Goal: Task Accomplishment & Management: Use online tool/utility

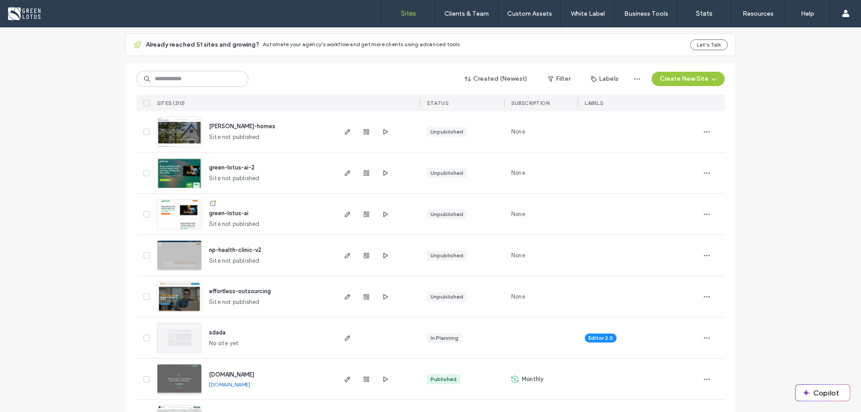
scroll to position [45, 0]
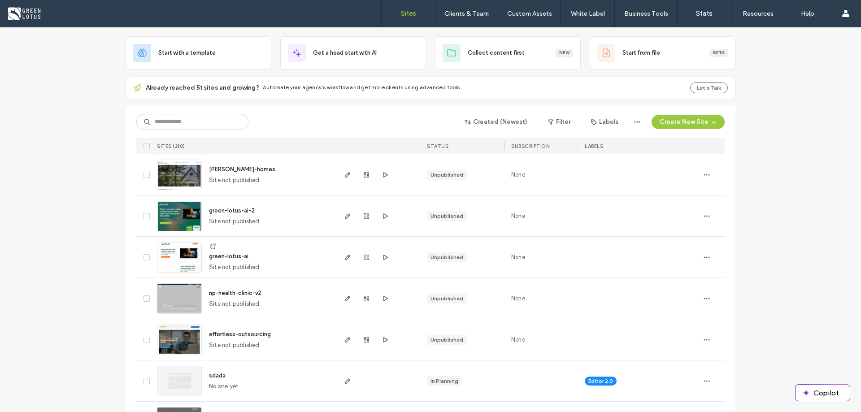
click at [192, 257] on img at bounding box center [179, 273] width 44 height 61
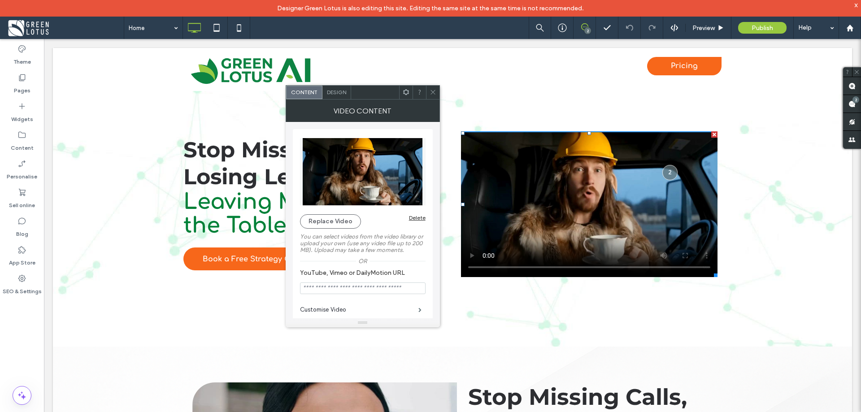
click at [432, 92] on icon at bounding box center [433, 92] width 7 height 7
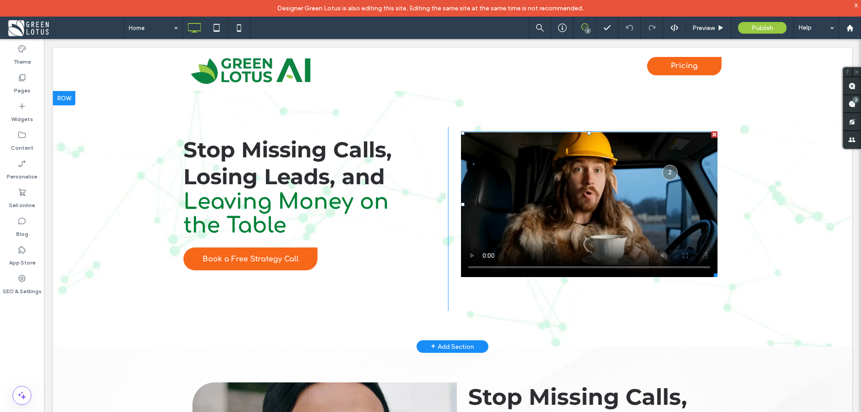
click at [468, 257] on span at bounding box center [589, 204] width 257 height 146
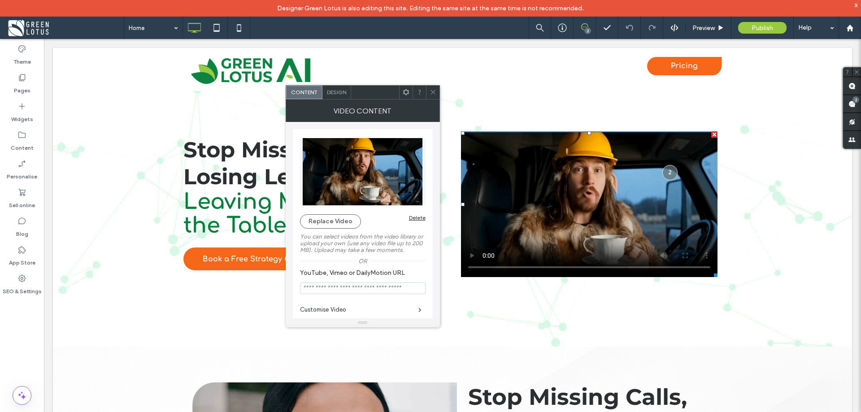
click at [432, 94] on icon at bounding box center [433, 92] width 7 height 7
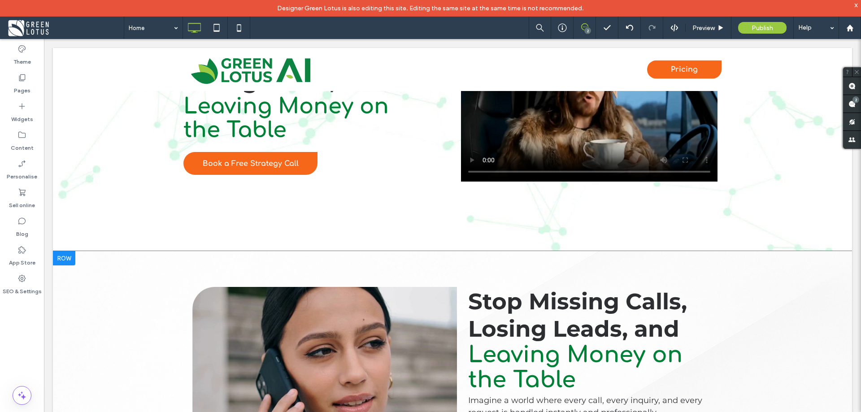
scroll to position [224, 0]
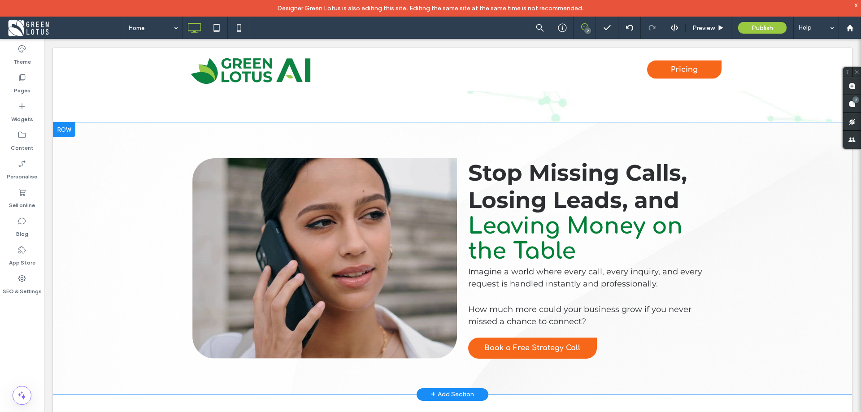
click at [801, 270] on div "Click To Paste Stop Missing Calls, Losing Leads, and Leaving Money on the Table…" at bounding box center [452, 258] width 799 height 272
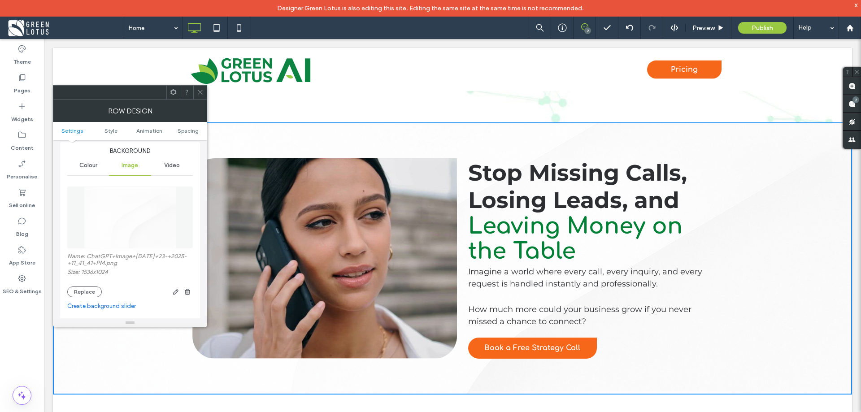
scroll to position [135, 0]
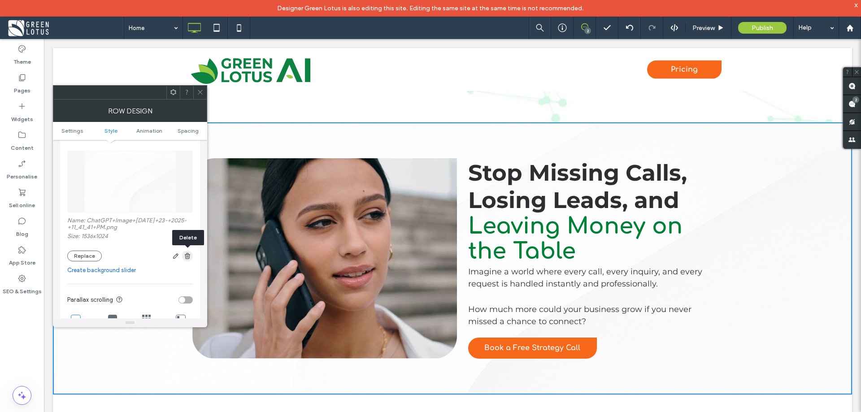
click at [185, 257] on icon "button" at bounding box center [187, 256] width 7 height 7
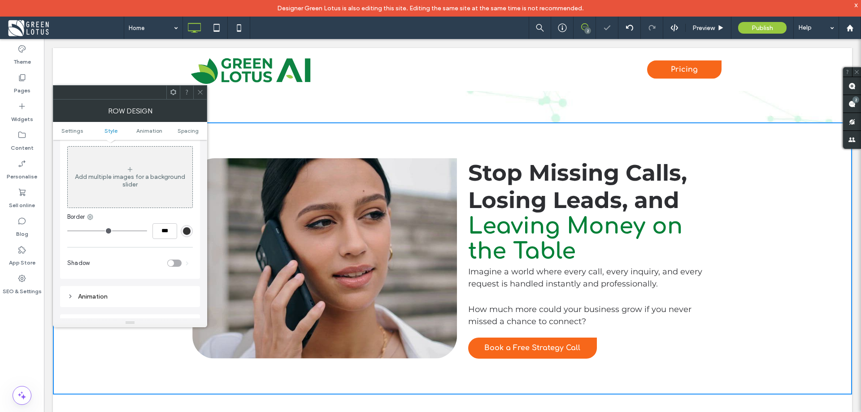
click at [200, 93] on icon at bounding box center [200, 92] width 7 height 7
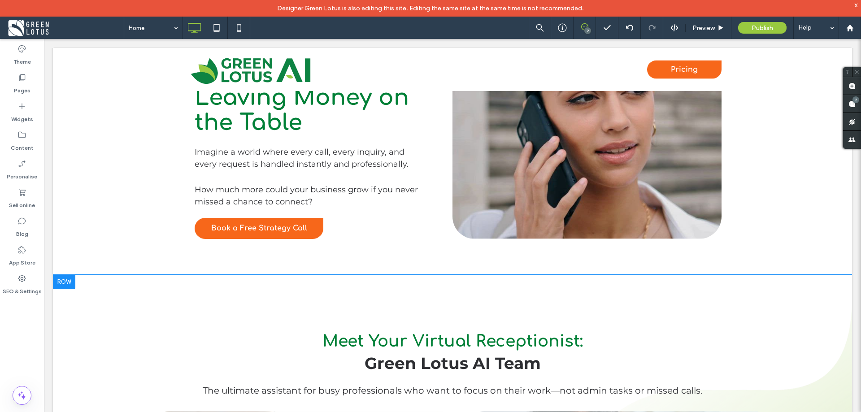
scroll to position [628, 0]
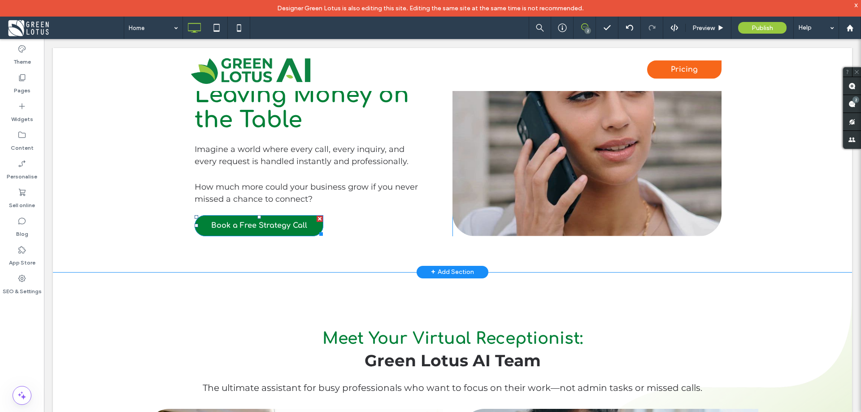
click at [317, 219] on div at bounding box center [320, 219] width 6 height 6
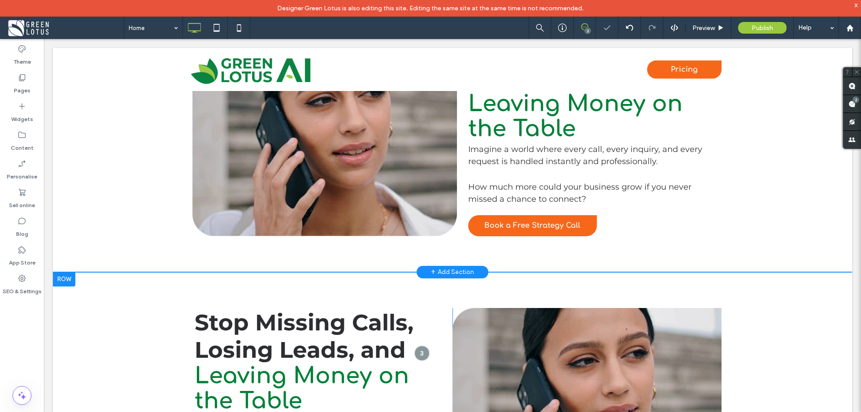
scroll to position [314, 0]
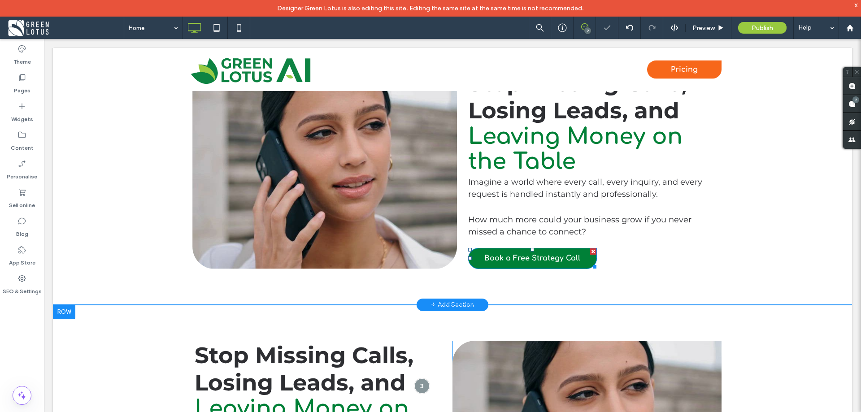
click at [591, 249] on div at bounding box center [593, 252] width 6 height 6
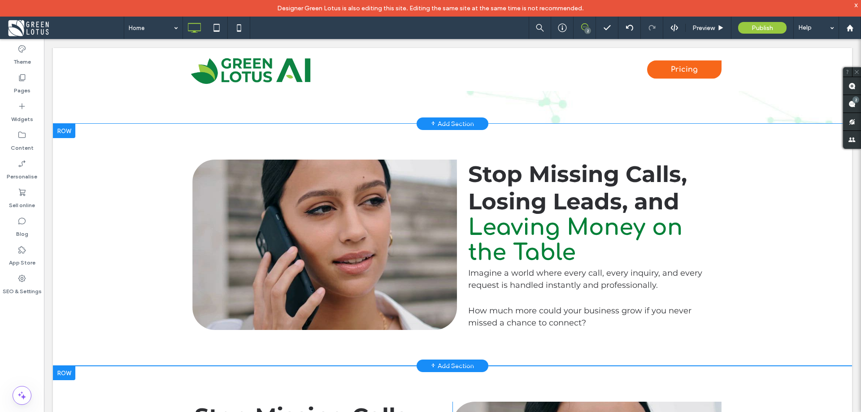
scroll to position [269, 0]
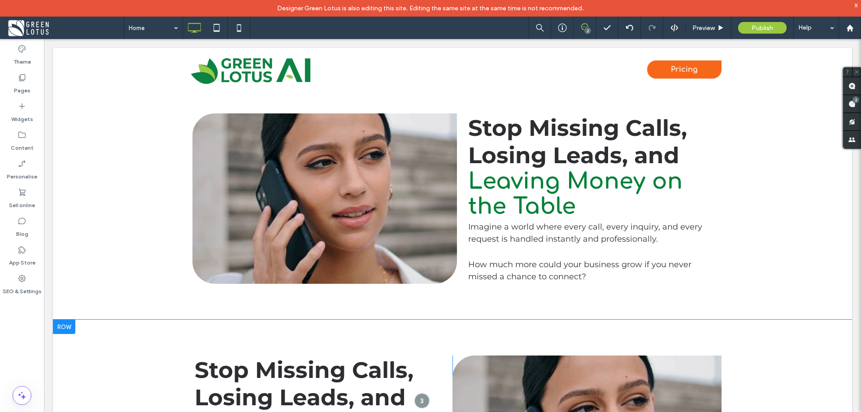
drag, startPoint x: 438, startPoint y: 220, endPoint x: 459, endPoint y: 253, distance: 38.7
click at [438, 220] on div "Click To Paste" at bounding box center [324, 198] width 265 height 170
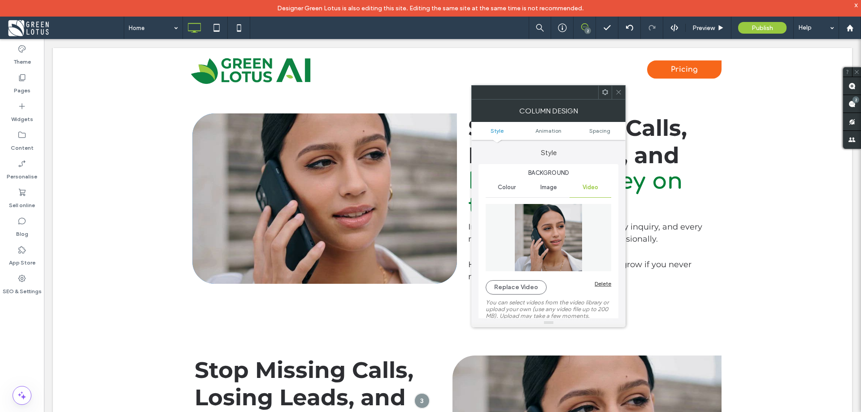
type input "**"
click at [619, 93] on icon at bounding box center [618, 92] width 7 height 7
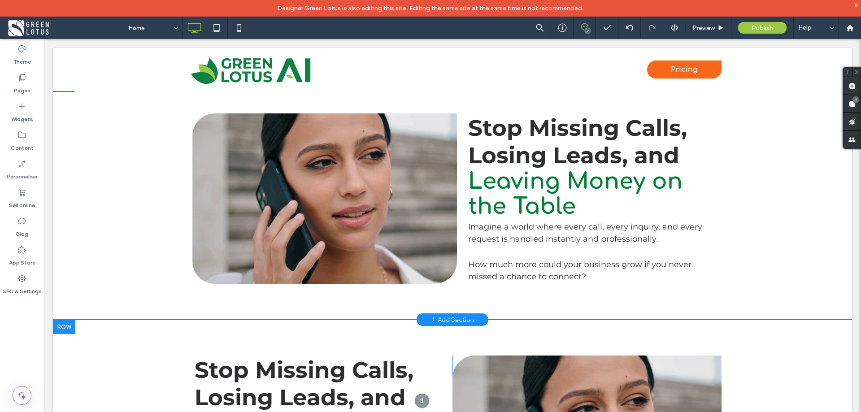
click at [240, 183] on div "Click To Paste" at bounding box center [324, 198] width 265 height 170
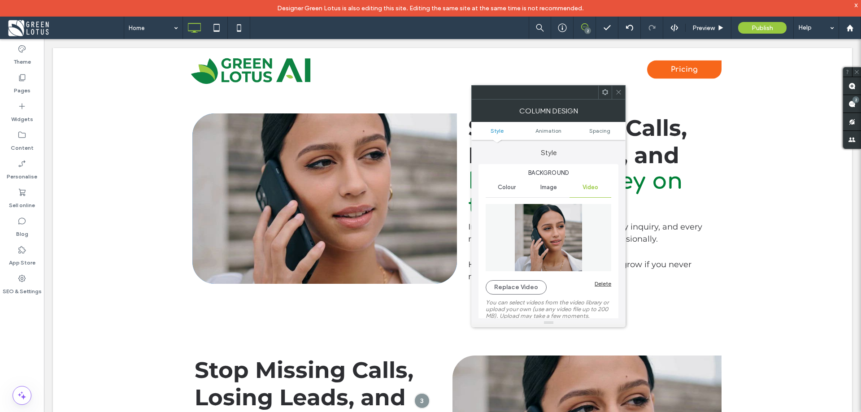
type input "**"
click at [619, 89] on icon at bounding box center [618, 92] width 7 height 7
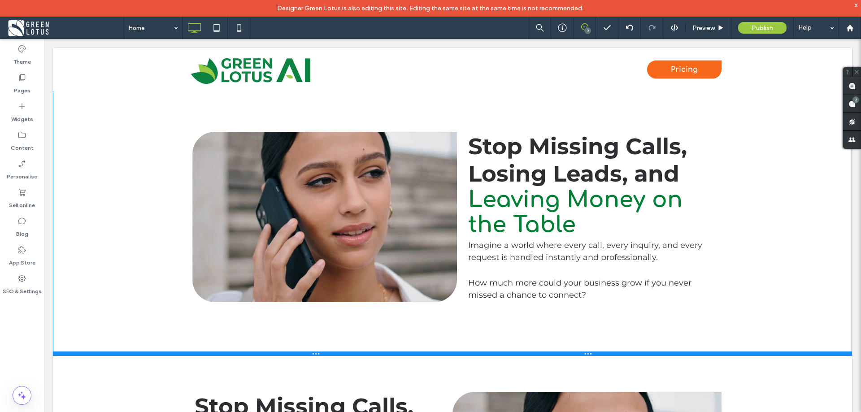
drag, startPoint x: 380, startPoint y: 318, endPoint x: 406, endPoint y: 339, distance: 33.8
click at [377, 354] on div at bounding box center [452, 354] width 799 height 4
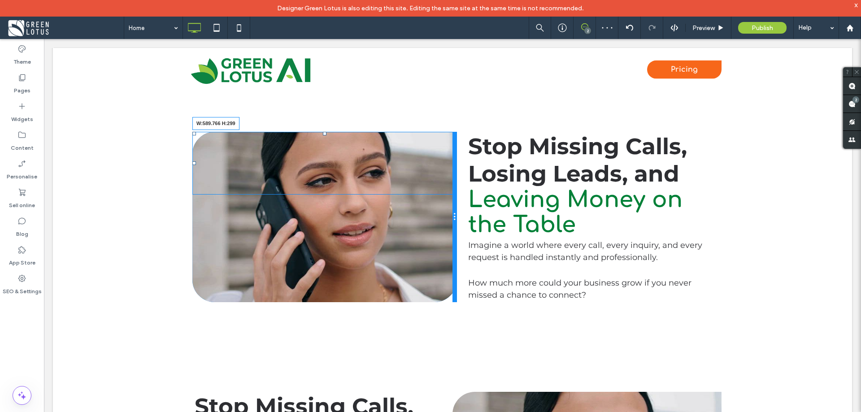
drag, startPoint x: 449, startPoint y: 192, endPoint x: 454, endPoint y: 264, distance: 71.4
click at [454, 264] on div "W:589.766 H:299 Click To Paste" at bounding box center [324, 217] width 265 height 170
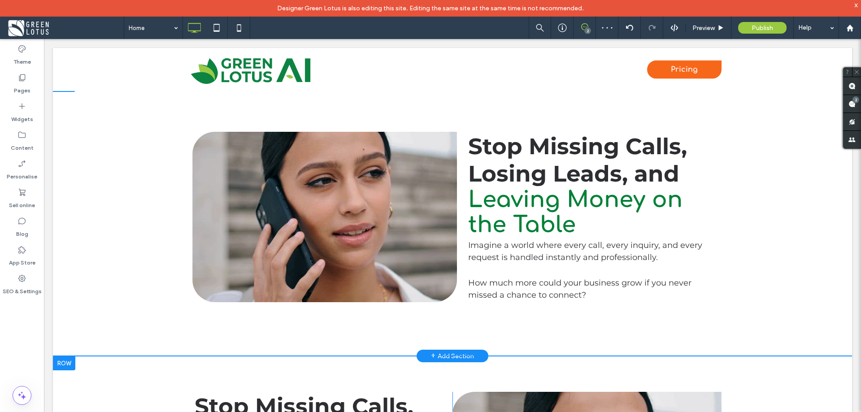
click at [401, 292] on div "Click To Paste" at bounding box center [324, 217] width 265 height 170
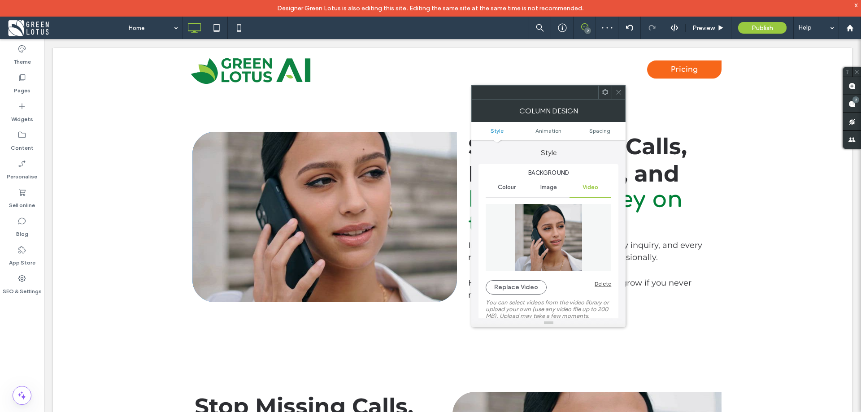
type input "**"
click at [614, 92] on div at bounding box center [618, 92] width 13 height 13
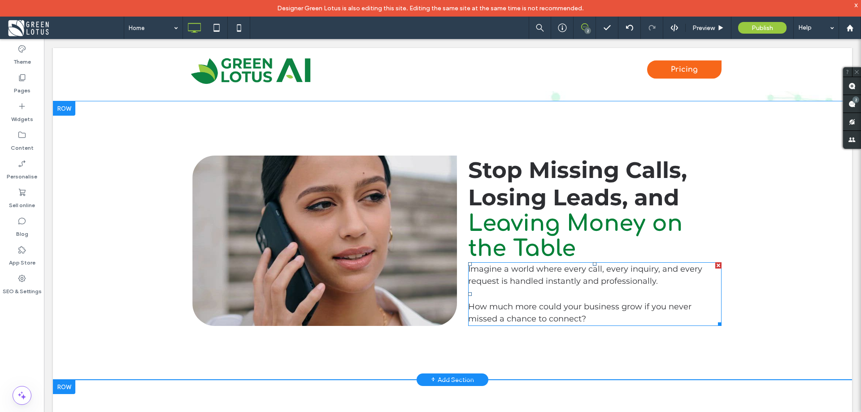
scroll to position [224, 0]
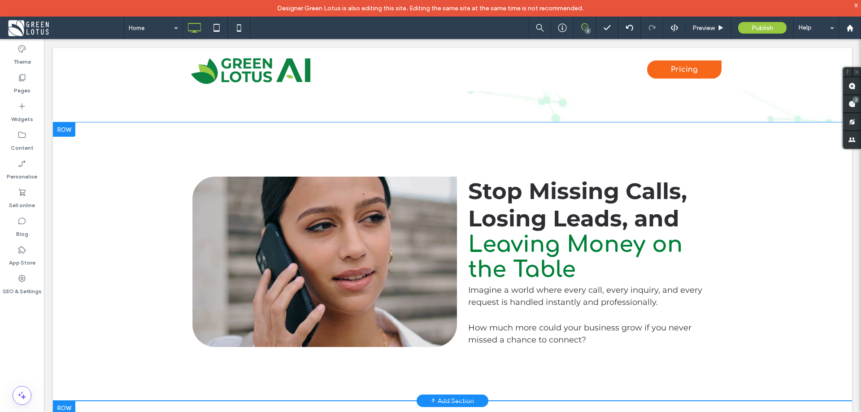
click at [429, 343] on div "Click To Paste" at bounding box center [324, 262] width 265 height 170
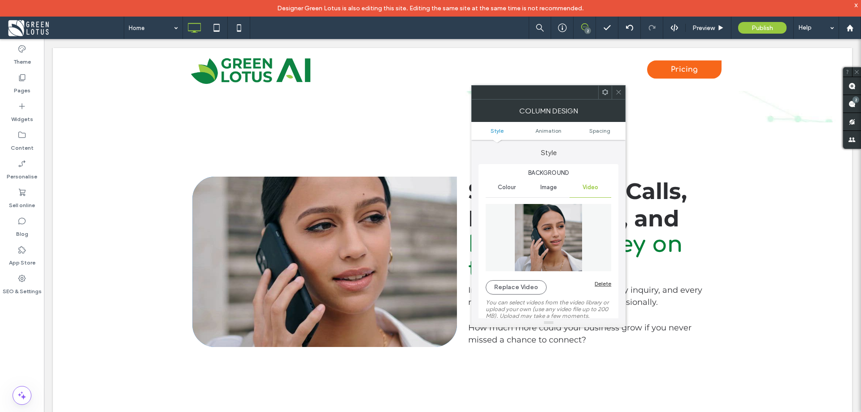
click at [621, 93] on icon at bounding box center [618, 92] width 7 height 7
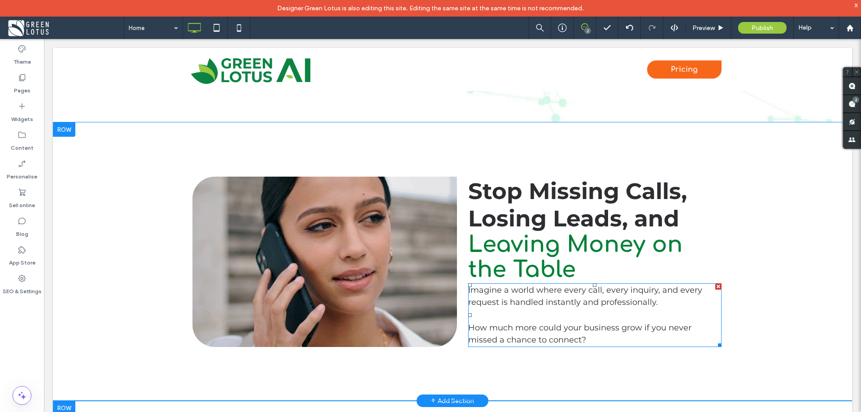
click at [595, 334] on p "How much more could your business grow if you never missed a chance to connect?" at bounding box center [594, 334] width 253 height 24
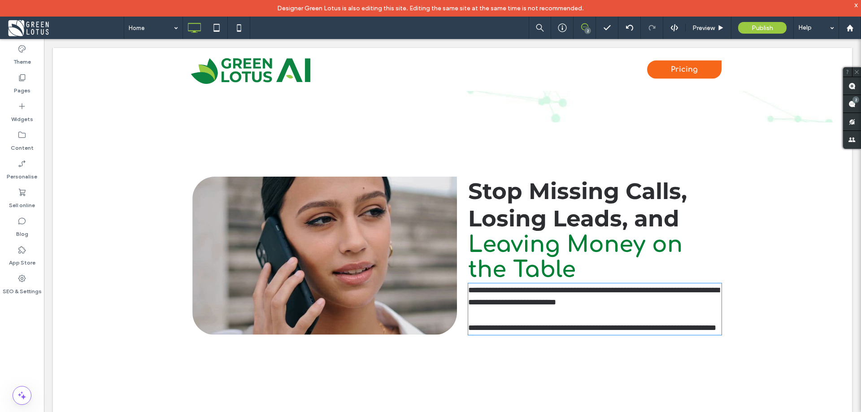
click at [586, 334] on p "**********" at bounding box center [594, 328] width 253 height 12
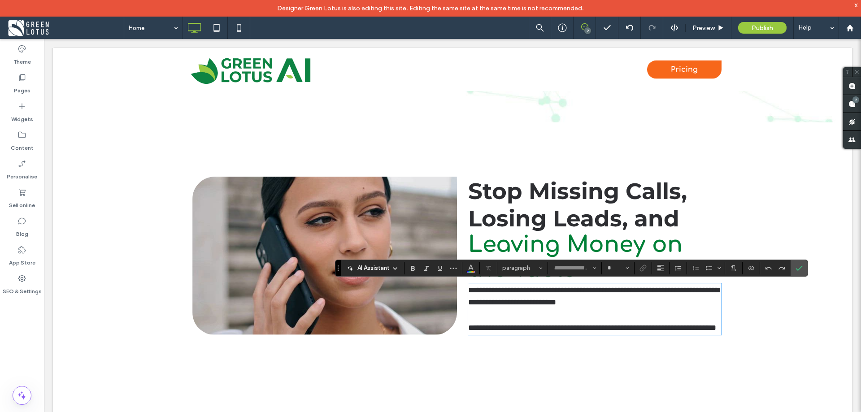
type input "**********"
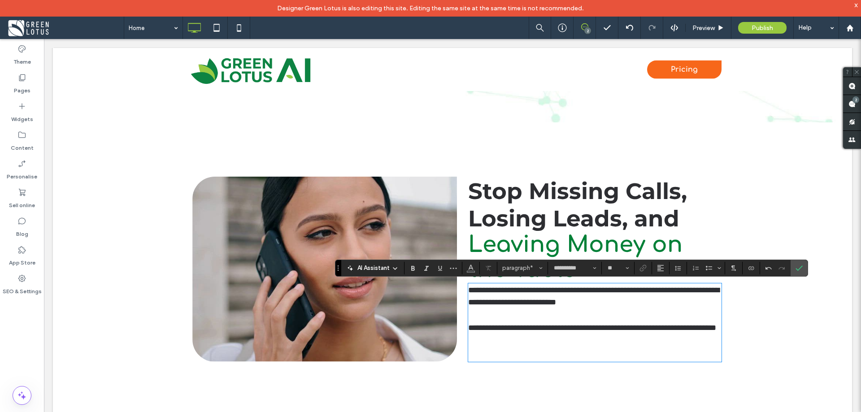
type input "**"
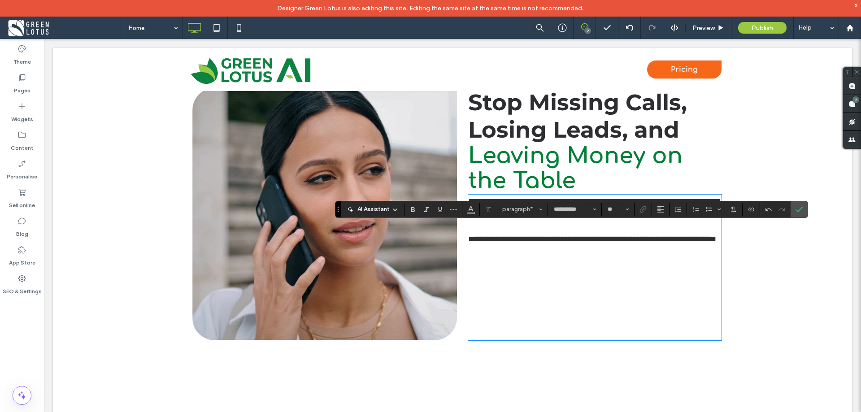
scroll to position [314, 0]
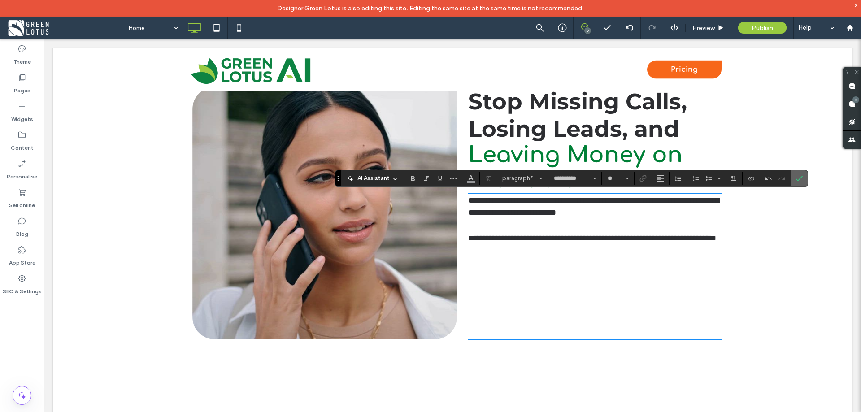
drag, startPoint x: 798, startPoint y: 179, endPoint x: 750, endPoint y: 155, distance: 53.2
click at [798, 179] on icon "Confirm" at bounding box center [799, 178] width 7 height 7
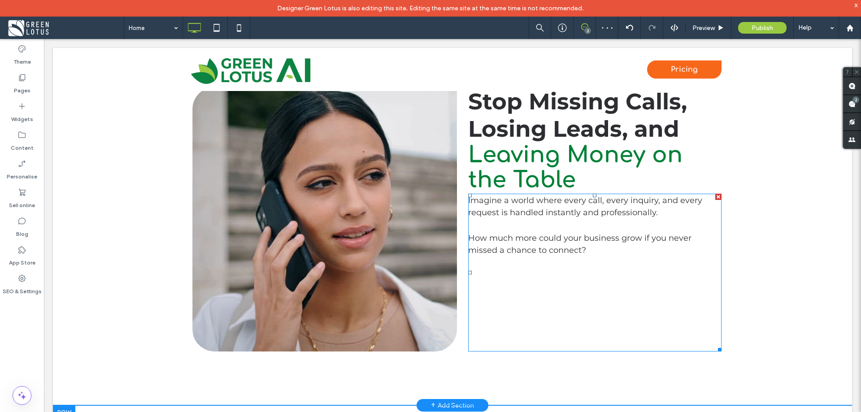
scroll to position [224, 0]
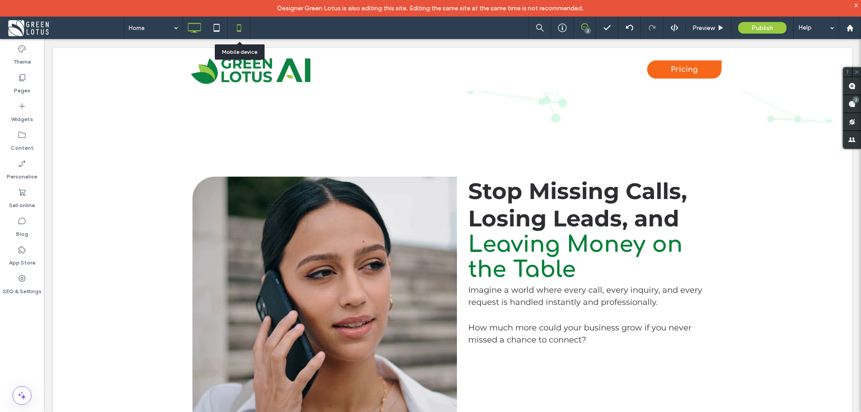
click at [237, 19] on icon at bounding box center [239, 28] width 18 height 18
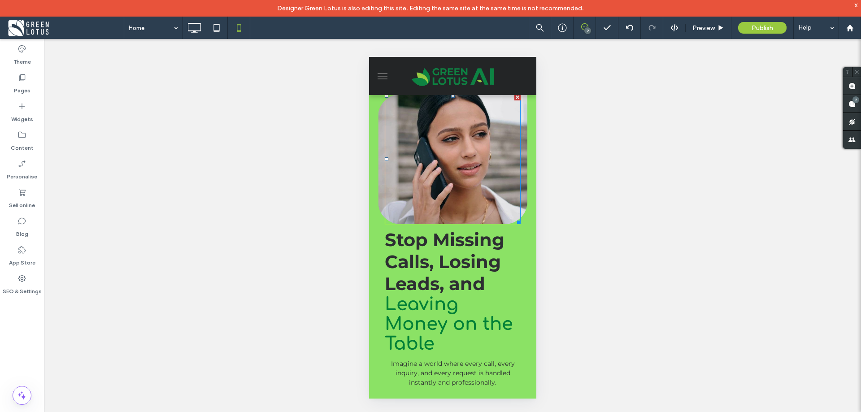
scroll to position [404, 0]
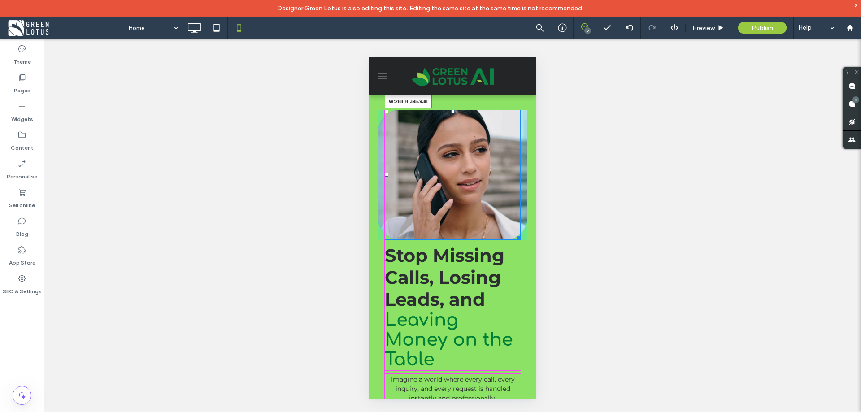
drag, startPoint x: 511, startPoint y: 238, endPoint x: 510, endPoint y: 285, distance: 47.6
click at [514, 240] on div at bounding box center [517, 236] width 7 height 7
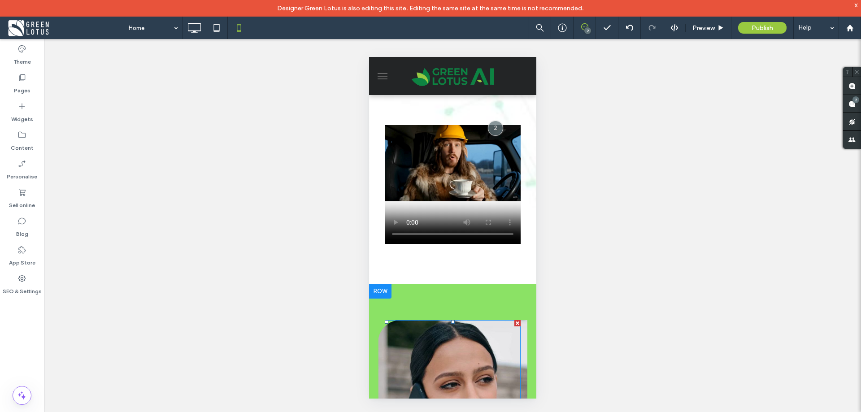
scroll to position [179, 0]
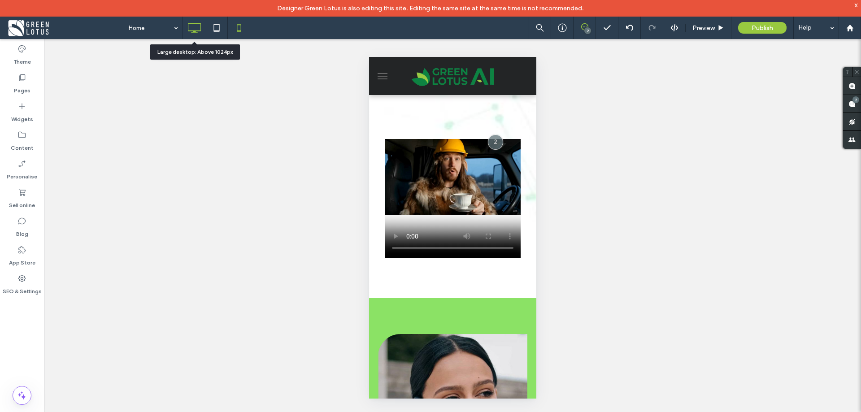
click at [199, 22] on icon at bounding box center [194, 28] width 18 height 18
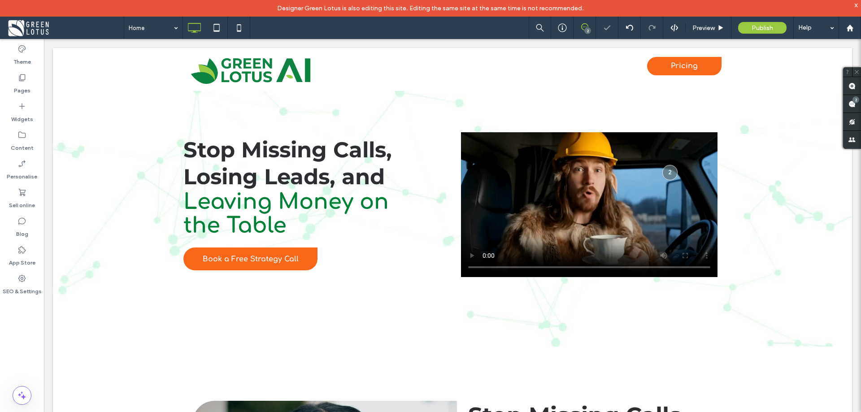
scroll to position [0, 0]
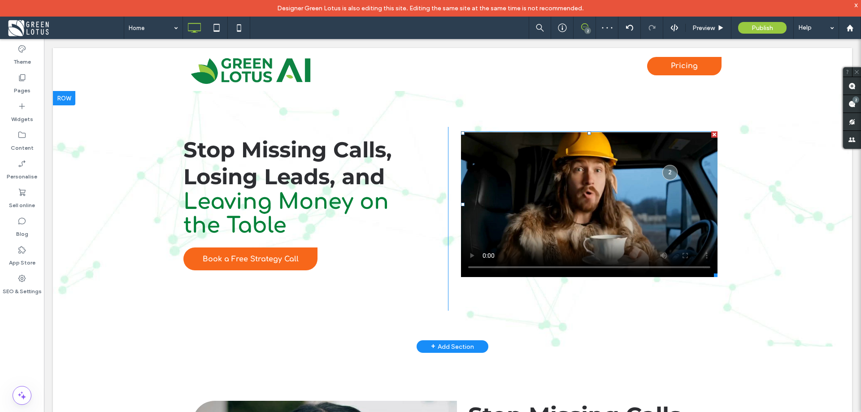
click at [472, 260] on span at bounding box center [589, 204] width 257 height 146
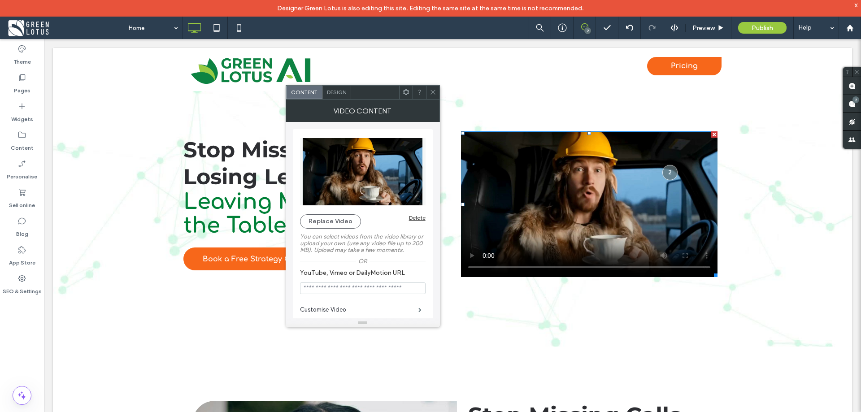
click at [437, 95] on div at bounding box center [432, 92] width 13 height 13
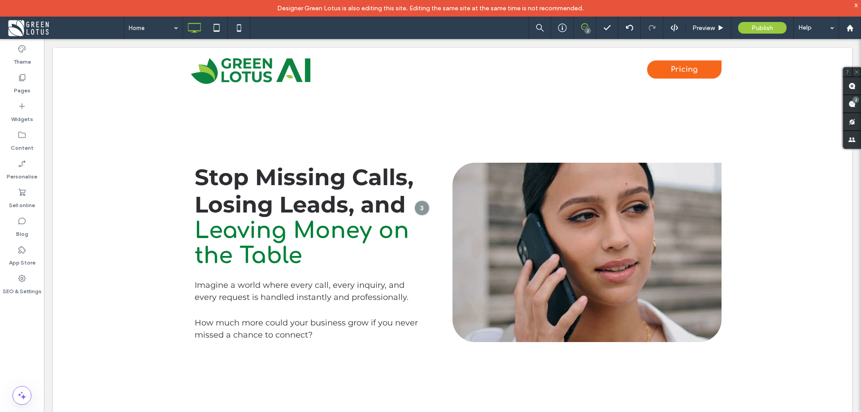
scroll to position [718, 0]
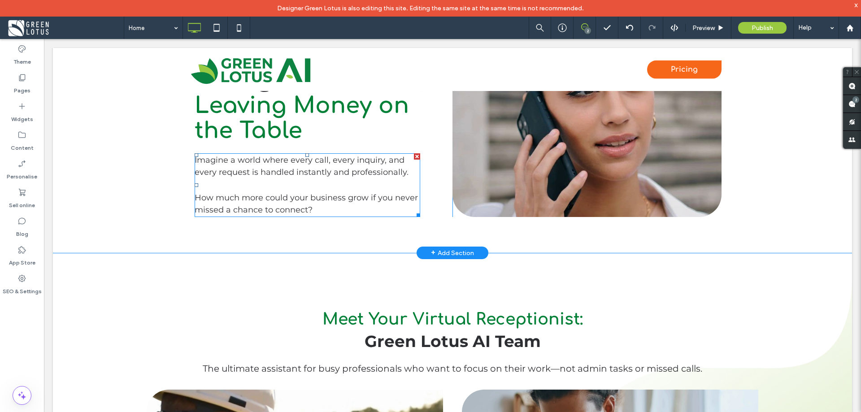
click at [357, 209] on p "How much more could your business grow if you never missed a chance to connect?" at bounding box center [308, 204] width 226 height 24
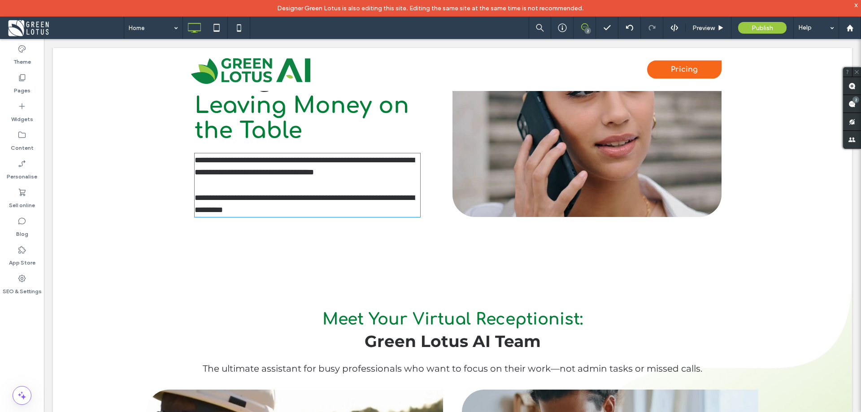
click at [344, 209] on p "**********" at bounding box center [308, 204] width 226 height 24
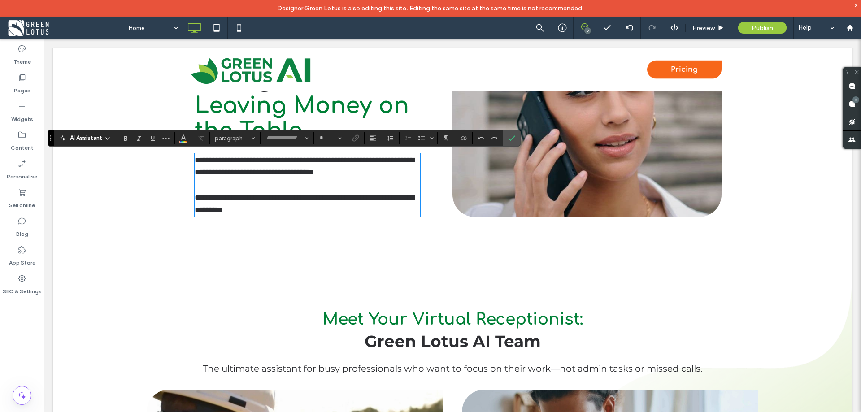
type input "**********"
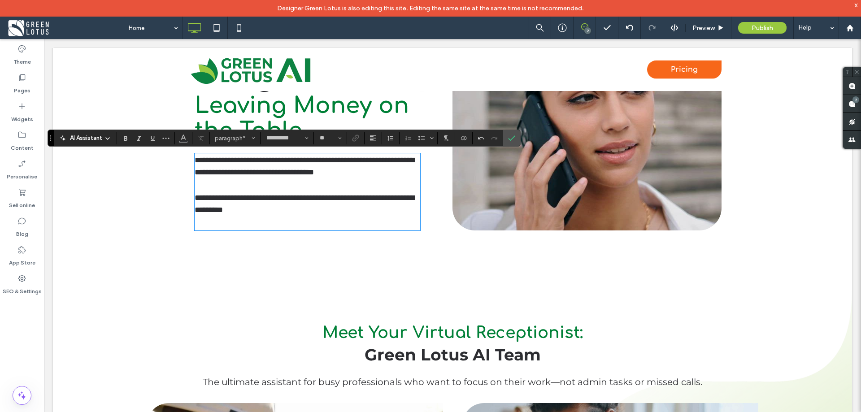
type input "**"
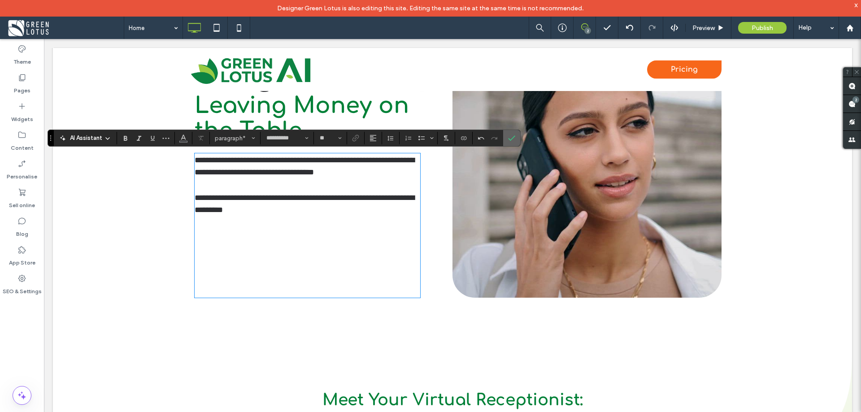
click at [511, 136] on icon "Confirm" at bounding box center [511, 138] width 7 height 7
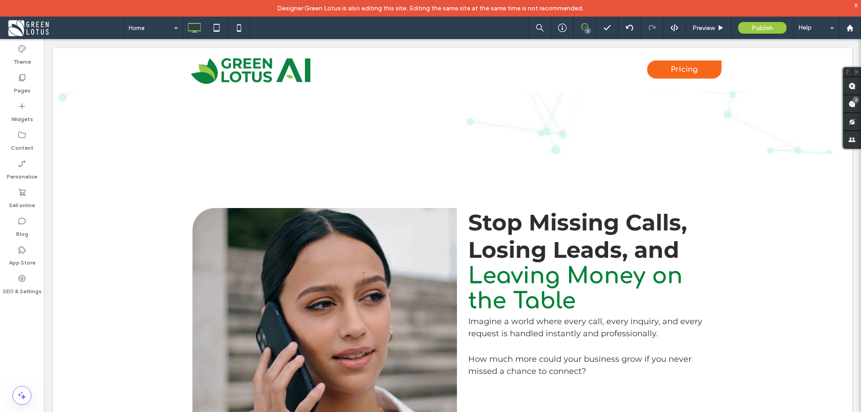
scroll to position [179, 0]
